Goal: Check status: Check status

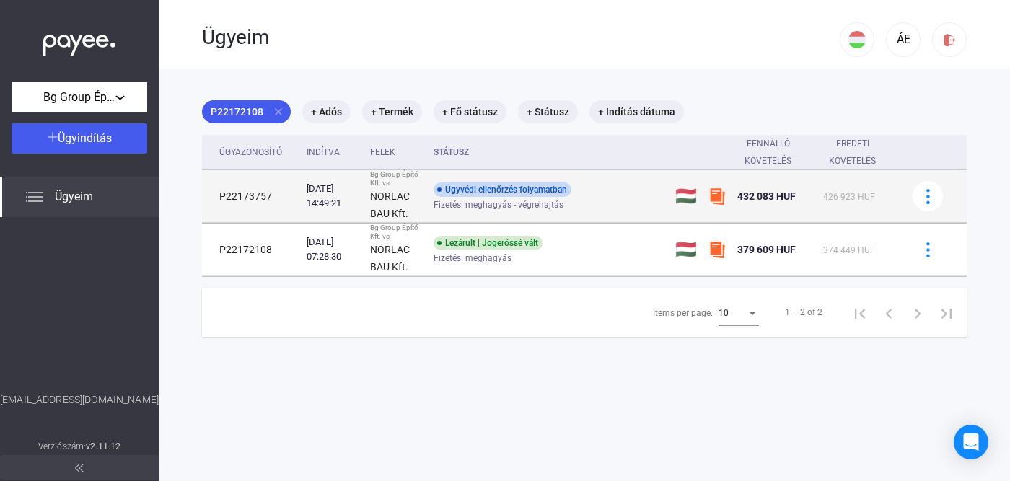
click at [516, 184] on div "Ügyvédi ellenőrzés folyamatban" at bounding box center [503, 190] width 138 height 14
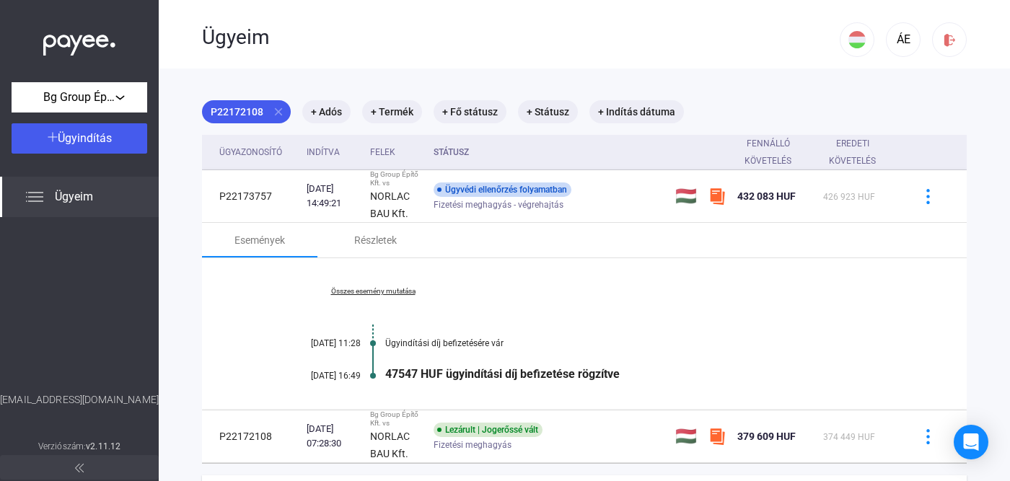
click at [403, 290] on link "Összes esemény mutatása" at bounding box center [373, 291] width 198 height 9
click at [398, 289] on link "Kevesebb esemény mutatása" at bounding box center [373, 291] width 198 height 9
click at [398, 289] on link "Összes esemény mutatása" at bounding box center [373, 291] width 198 height 9
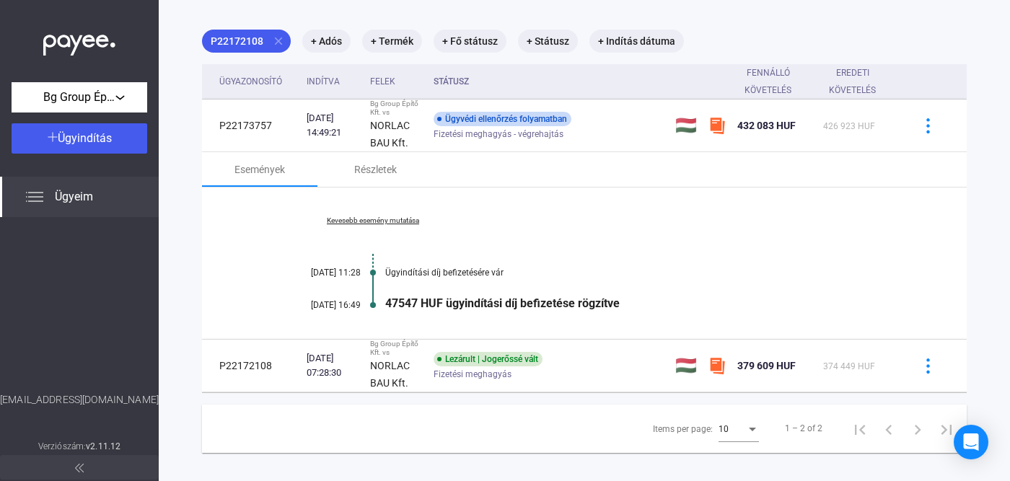
scroll to position [87, 0]
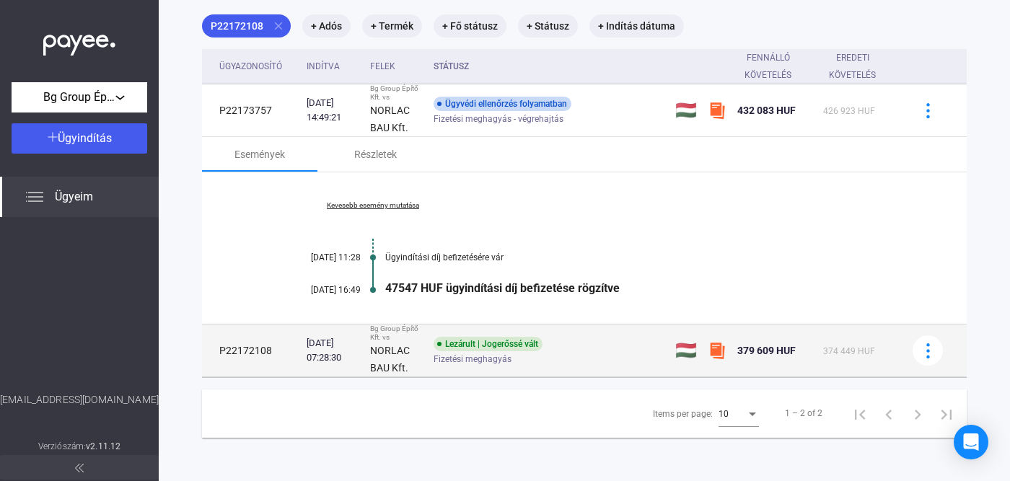
click at [538, 346] on div "Lezárult | Jogerőssé vált" at bounding box center [488, 344] width 109 height 14
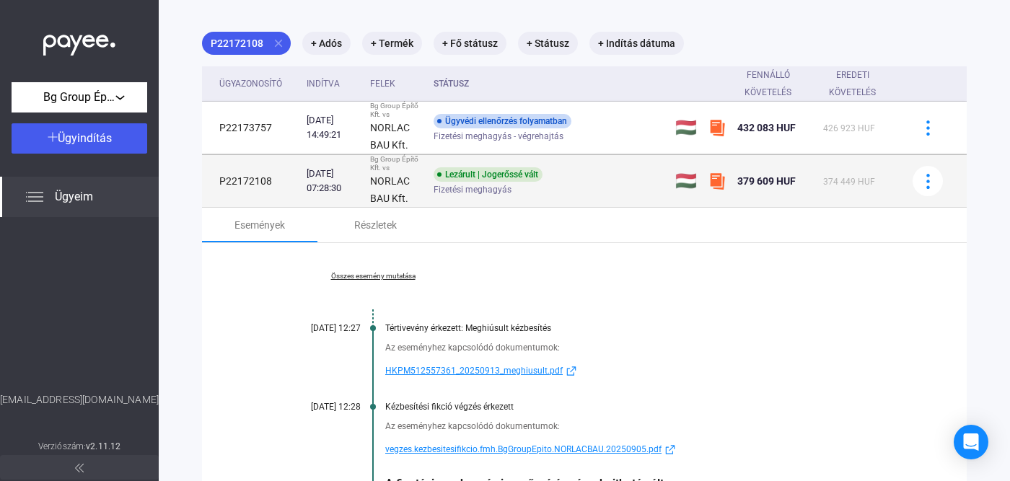
scroll to position [258, 0]
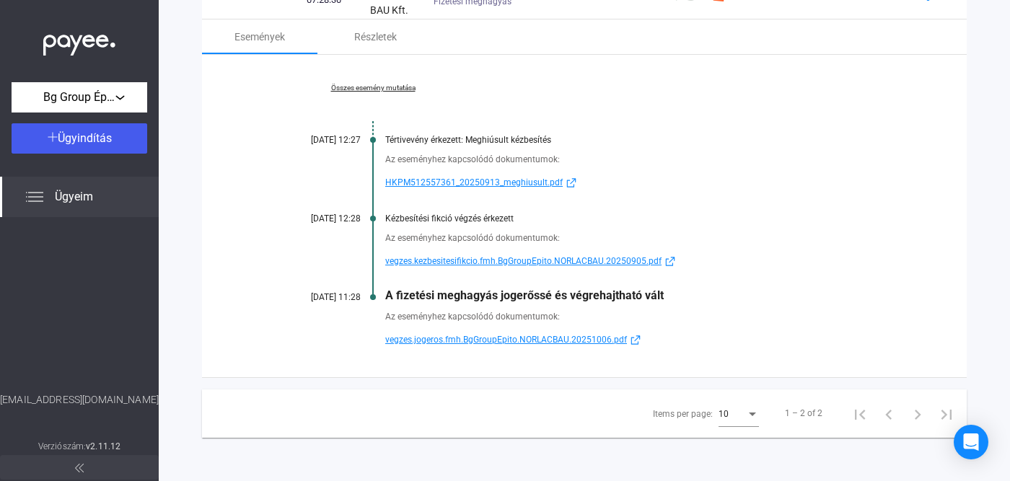
click at [509, 335] on span "vegzes.jogeros.fmh.BgGroupEpito.NORLACBAU.20251006.pdf" at bounding box center [506, 339] width 242 height 17
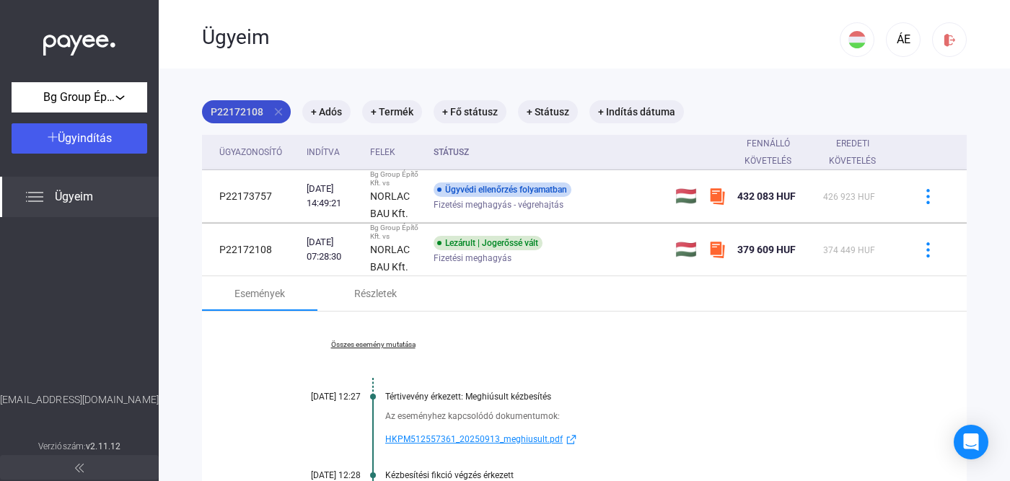
click at [280, 110] on mat-icon "close" at bounding box center [278, 111] width 13 height 13
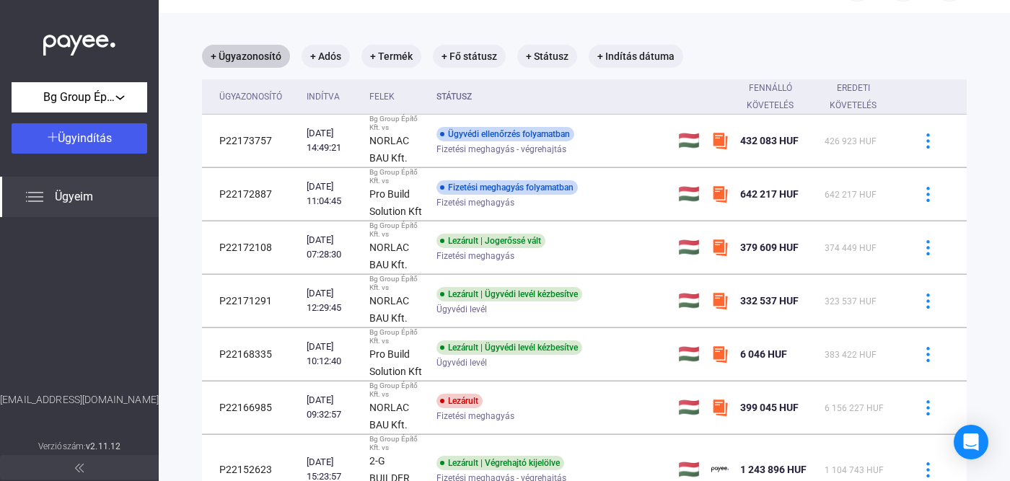
scroll to position [61, 0]
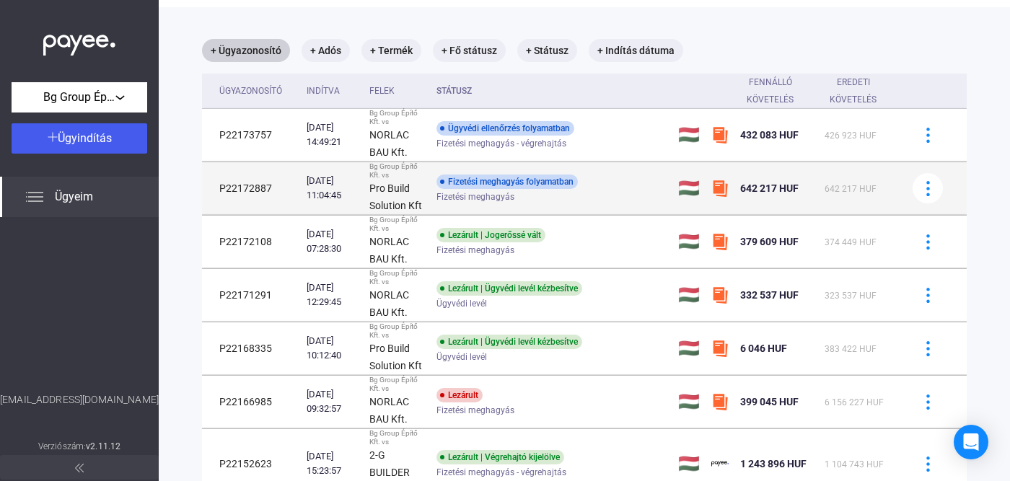
click at [569, 189] on div "Fizetési meghagyás folyamatban" at bounding box center [507, 182] width 141 height 14
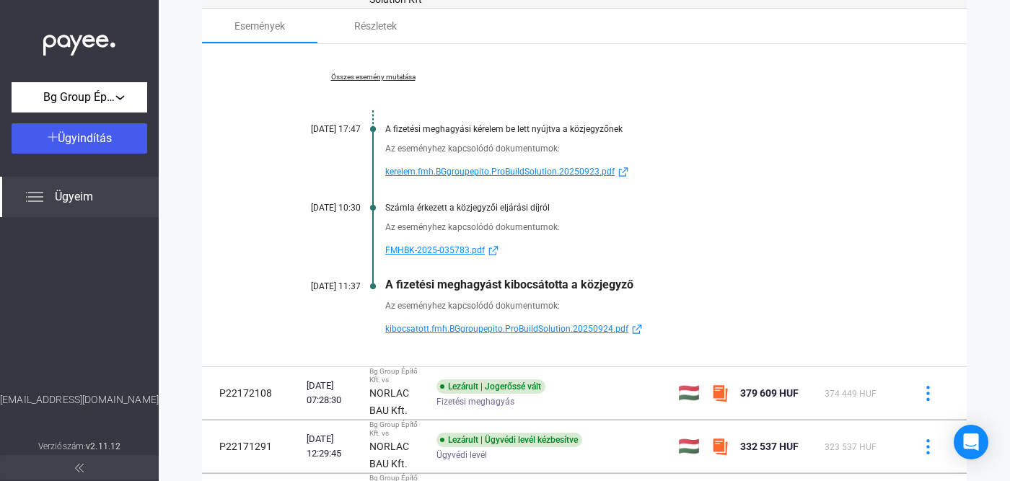
scroll to position [279, 0]
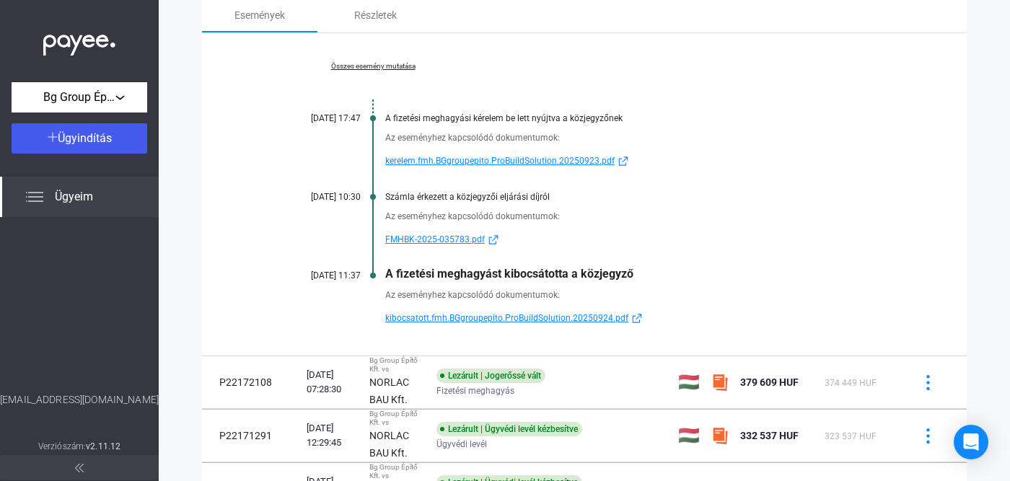
click at [518, 327] on span "kibocsatott.fmh.BGgroupepito.ProBuildSolution.20250924.pdf" at bounding box center [506, 318] width 243 height 17
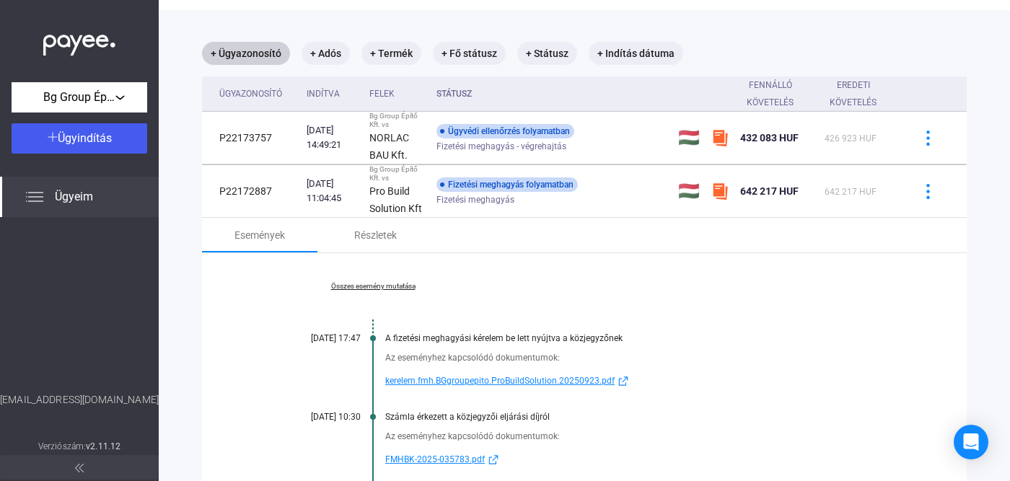
scroll to position [0, 0]
